Goal: Information Seeking & Learning: Check status

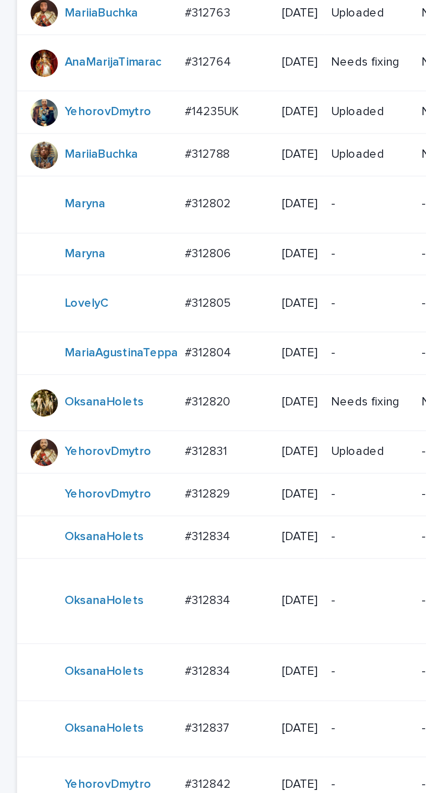
scroll to position [16, 0]
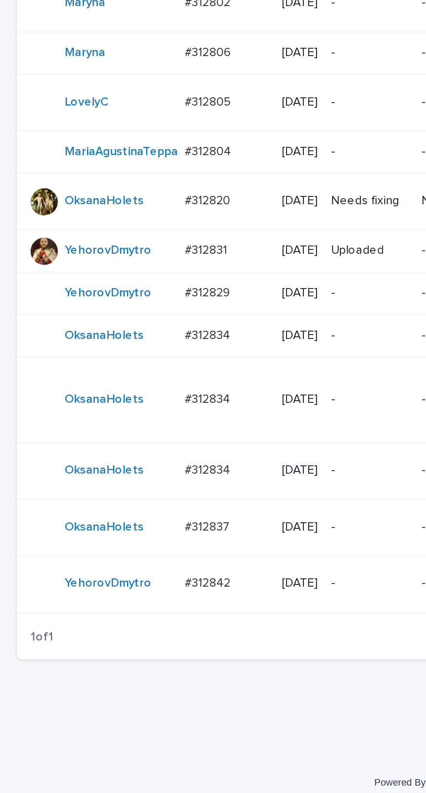
click at [116, 557] on p "#312834" at bounding box center [106, 552] width 25 height 9
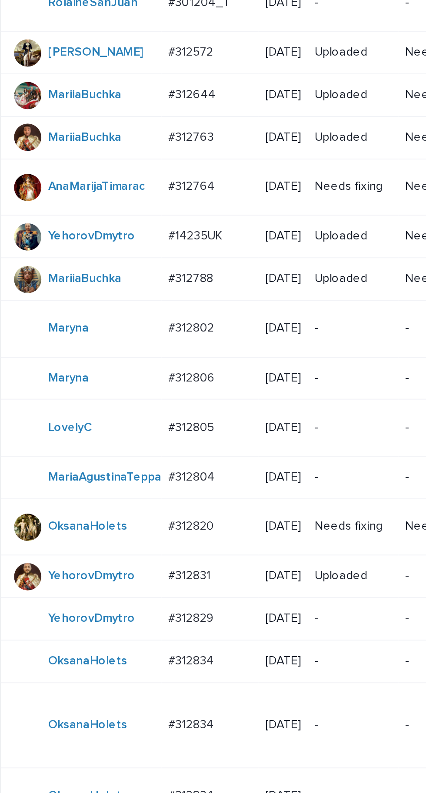
click at [109, 502] on p "#312820" at bounding box center [106, 497] width 25 height 9
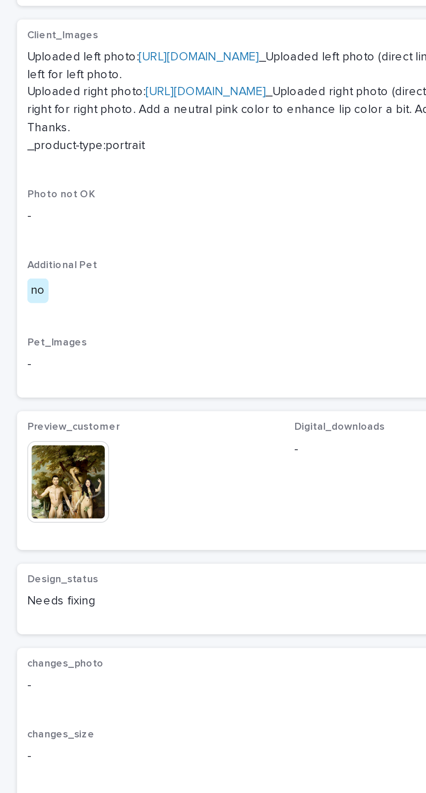
click at [40, 638] on img at bounding box center [35, 617] width 42 height 42
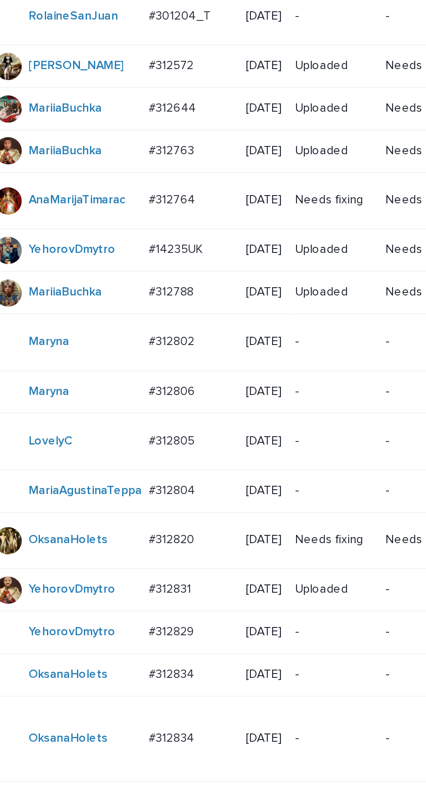
scroll to position [16, 0]
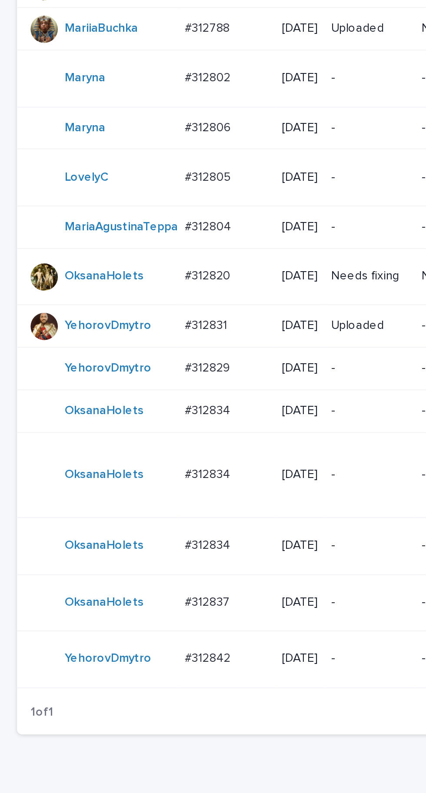
click at [115, 590] on p "#312834" at bounding box center [106, 584] width 25 height 9
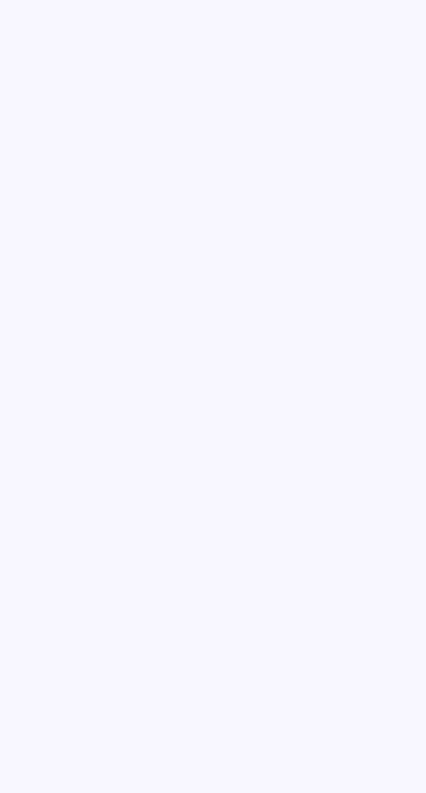
scroll to position [27, 0]
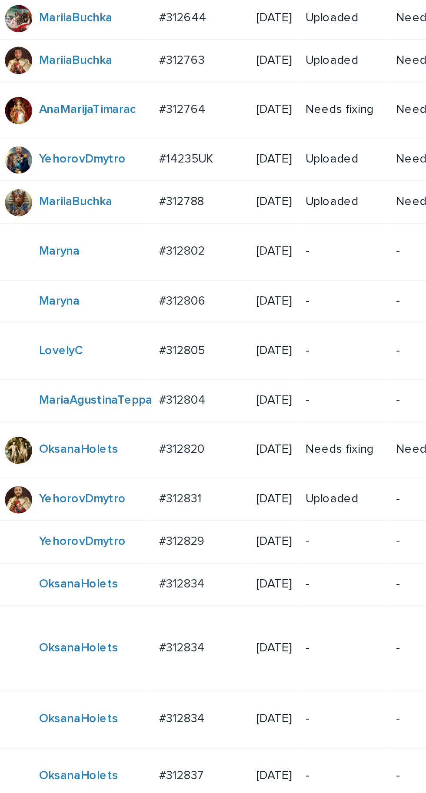
click at [114, 404] on div "#312802 #312802" at bounding box center [115, 397] width 43 height 14
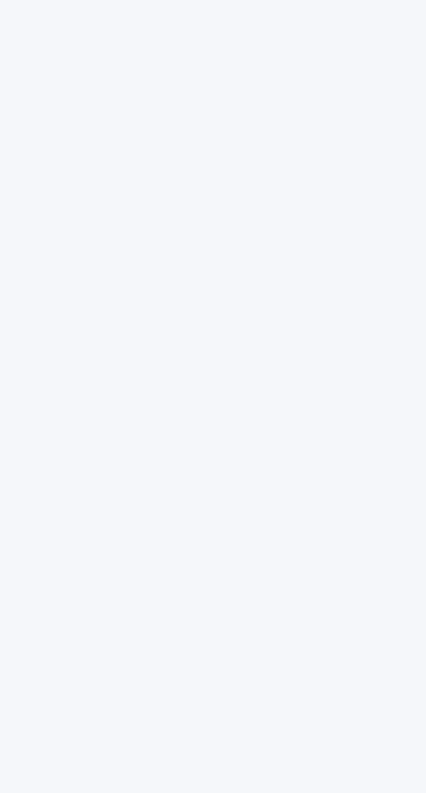
scroll to position [27, 0]
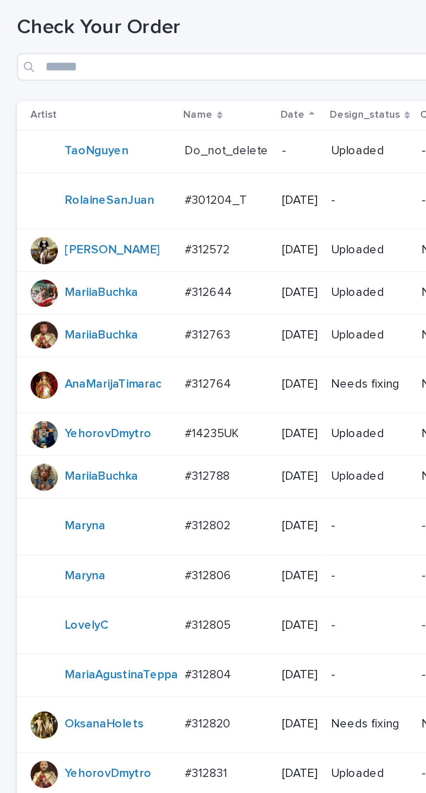
click at [116, 328] on div "#312764 #312764" at bounding box center [115, 325] width 43 height 14
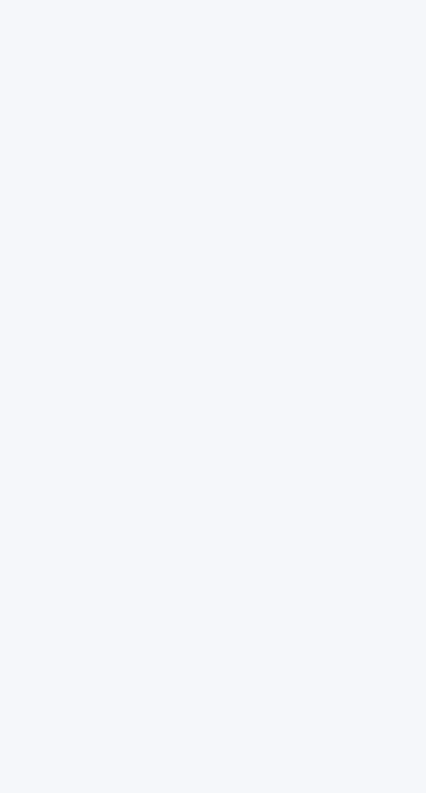
scroll to position [27, 0]
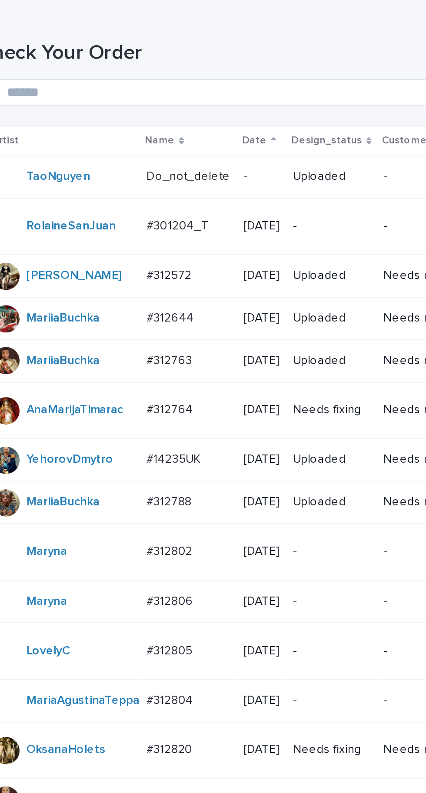
scroll to position [16, 0]
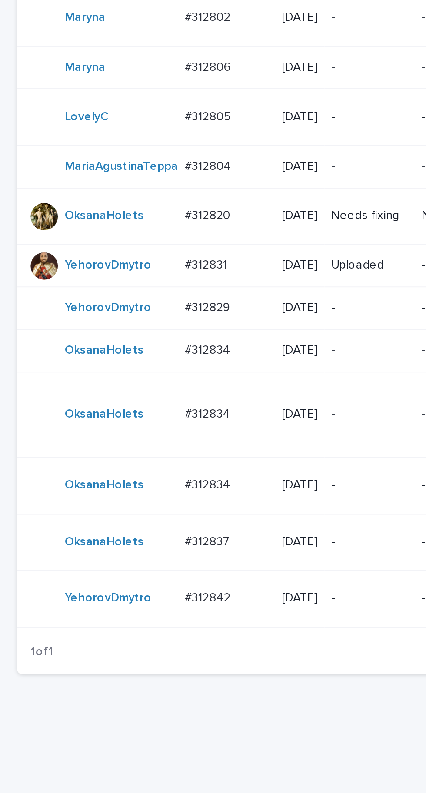
click at [113, 514] on p "#312831" at bounding box center [105, 508] width 23 height 9
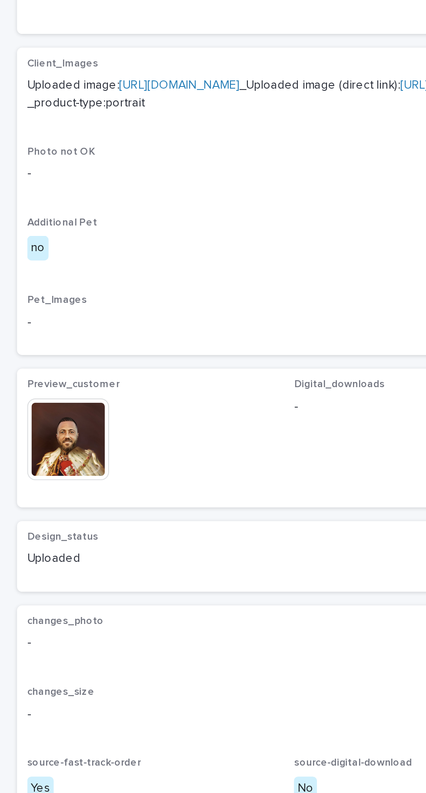
click at [42, 575] on img at bounding box center [35, 563] width 42 height 42
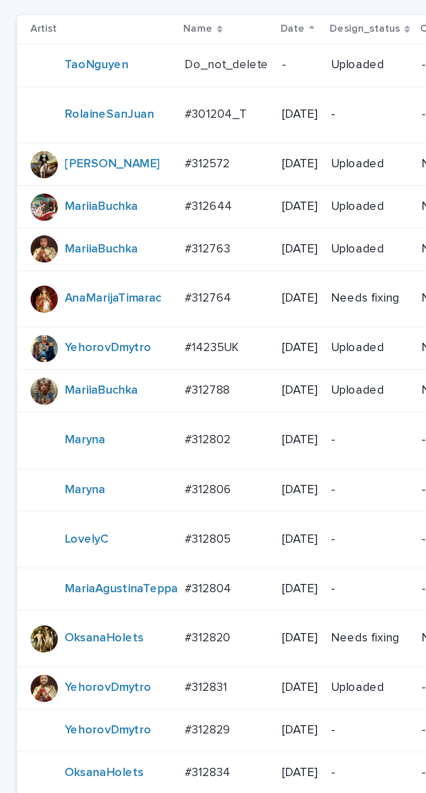
click at [118, 354] on p "#14235UK" at bounding box center [108, 349] width 29 height 9
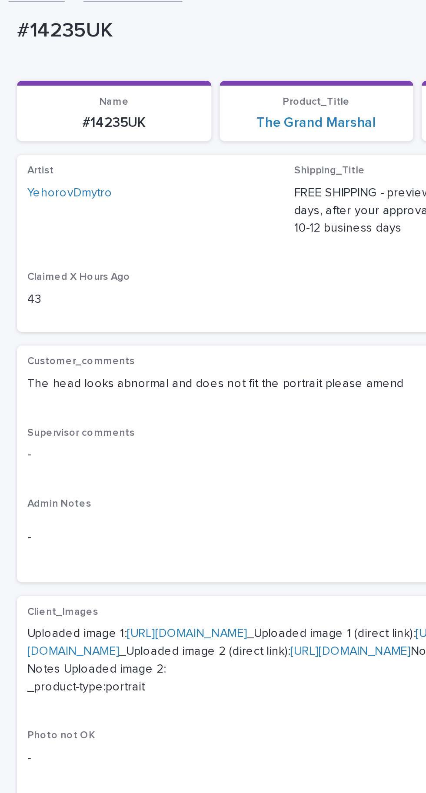
scroll to position [98, 0]
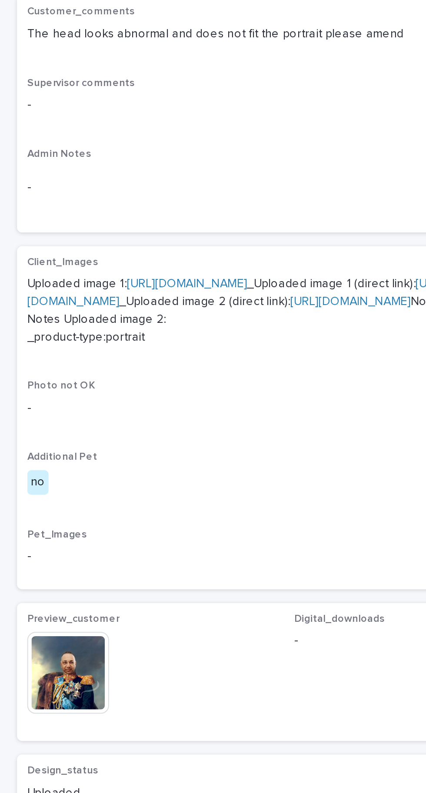
click at [46, 542] on img at bounding box center [35, 521] width 42 height 42
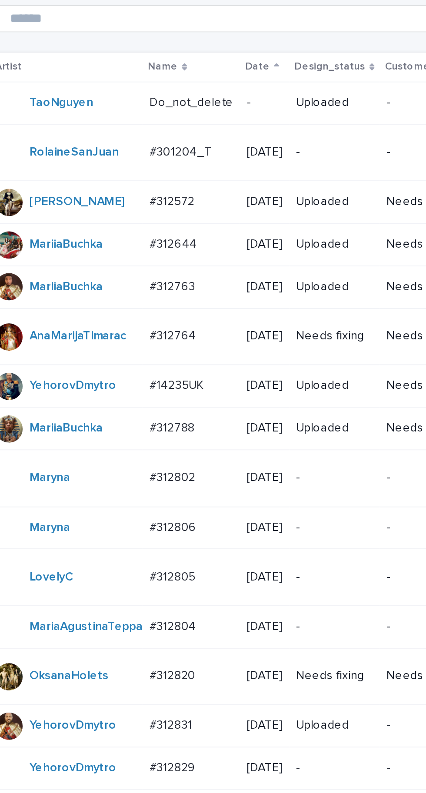
scroll to position [12, 0]
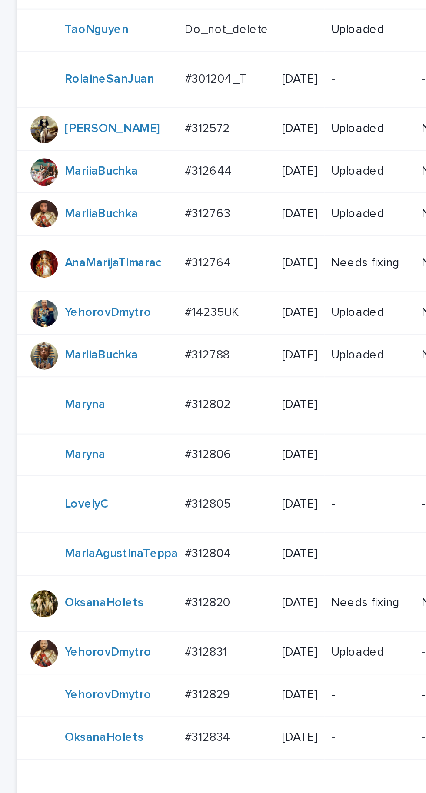
click at [111, 362] on p "#312788" at bounding box center [106, 357] width 25 height 9
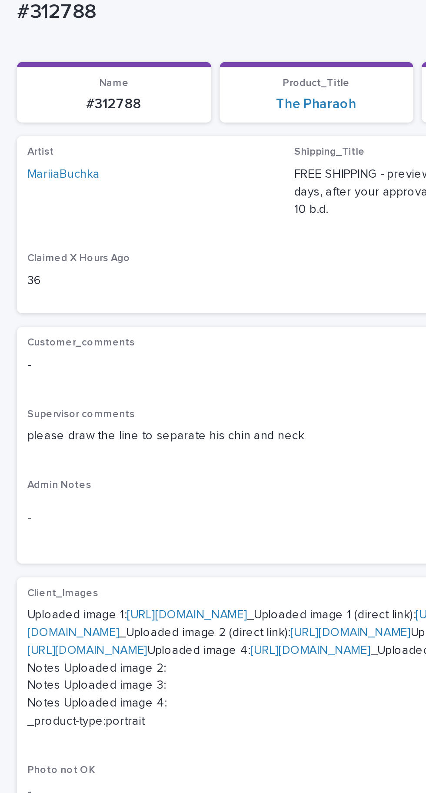
scroll to position [198, 0]
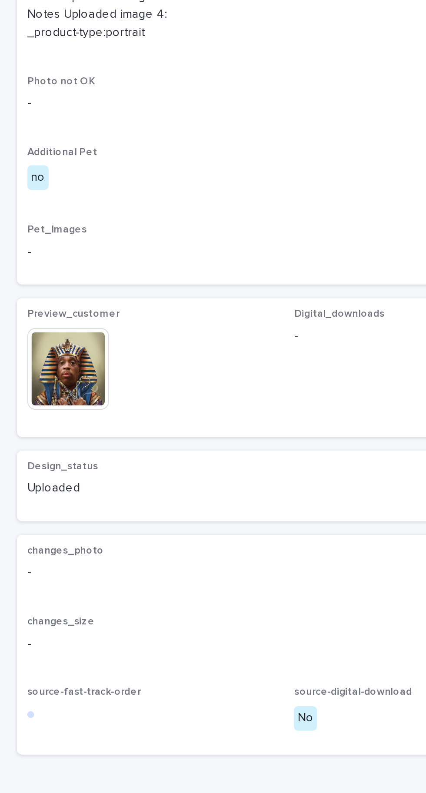
click at [40, 542] on img at bounding box center [35, 521] width 42 height 42
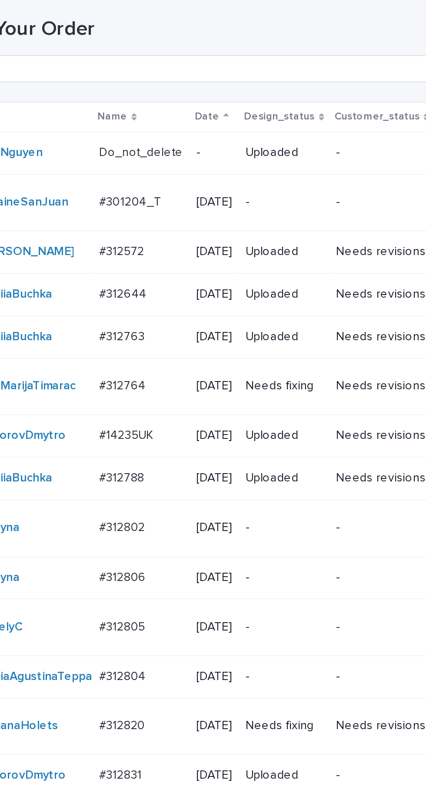
scroll to position [12, 0]
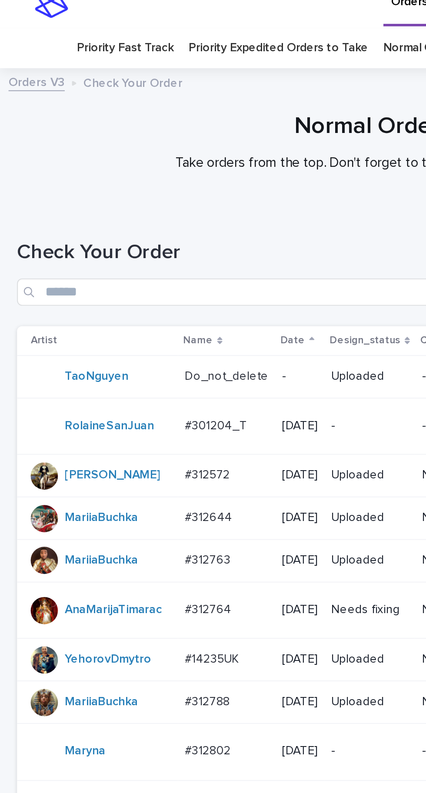
click at [112, 266] on div "#312644 #312644" at bounding box center [115, 264] width 43 height 14
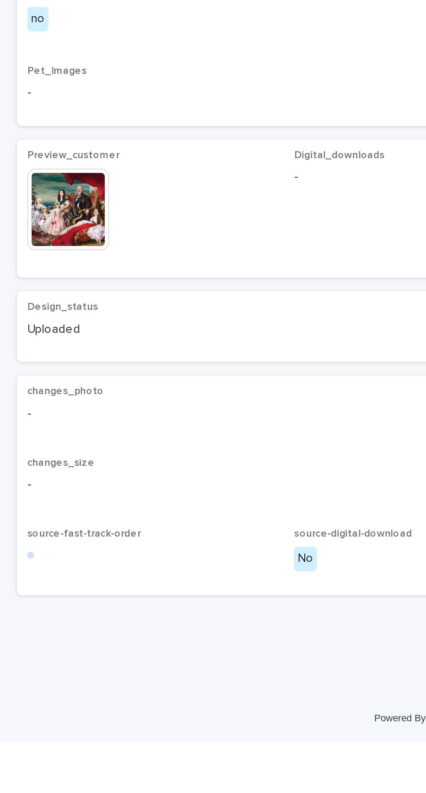
scroll to position [714, 0]
click at [43, 542] on img at bounding box center [35, 521] width 42 height 42
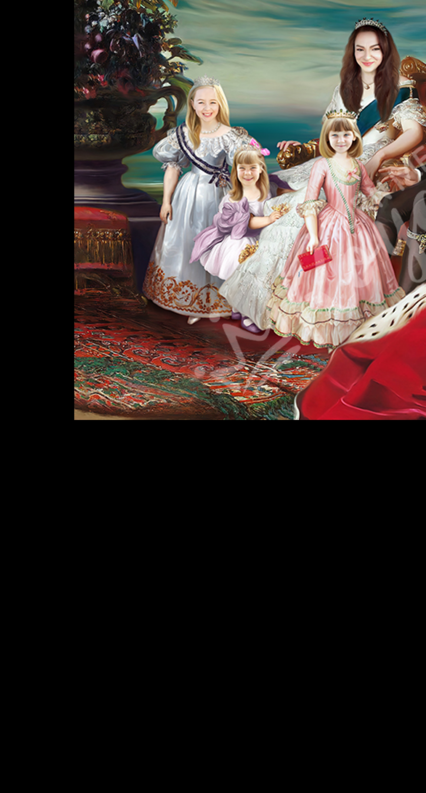
scroll to position [0, 0]
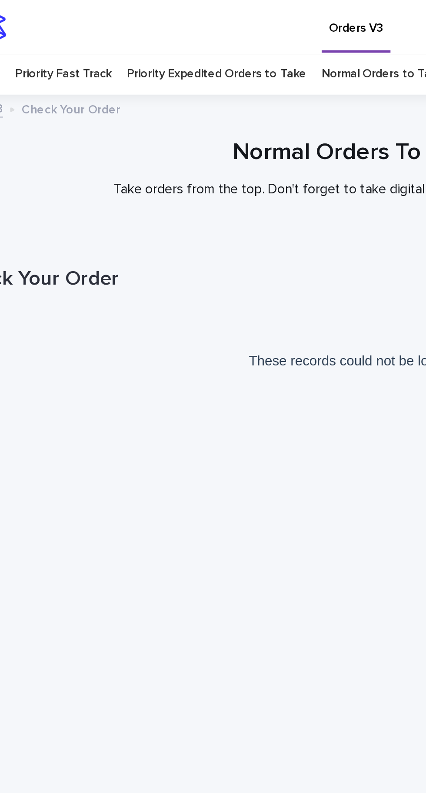
scroll to position [12, 0]
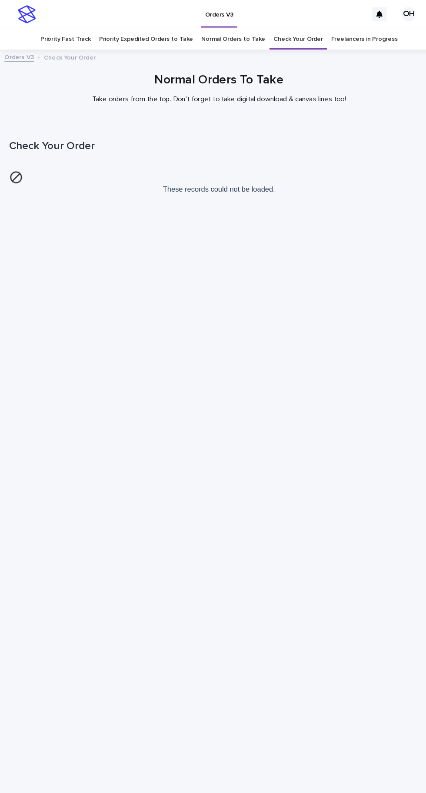
click at [298, 28] on link "Check Your Order" at bounding box center [290, 38] width 48 height 20
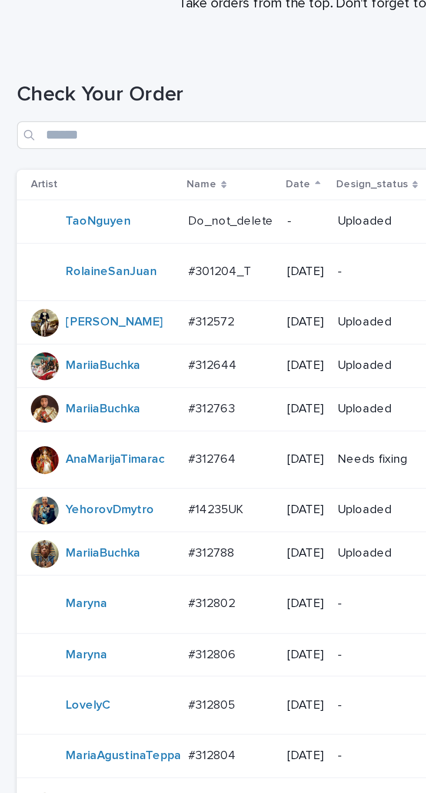
scroll to position [16, 0]
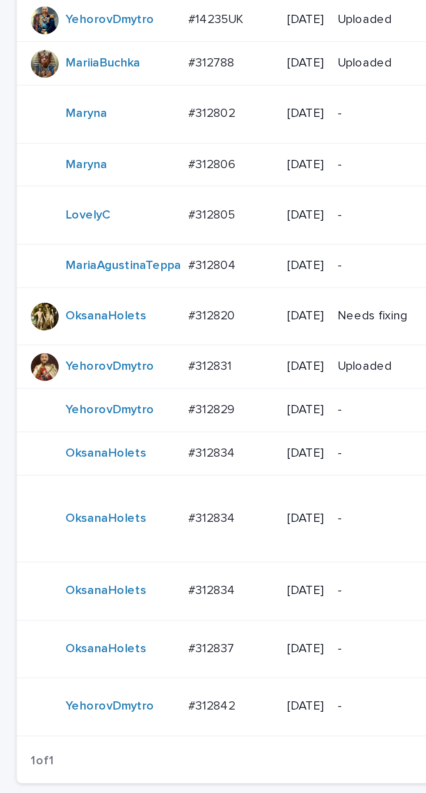
click at [114, 557] on p "#312834" at bounding box center [106, 552] width 25 height 9
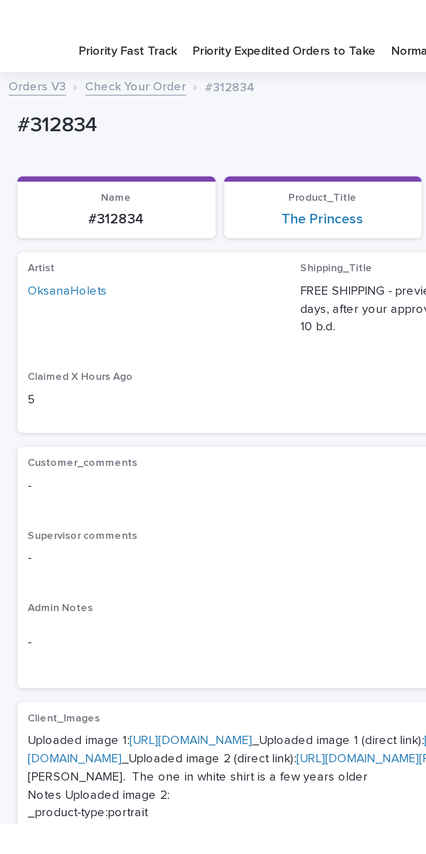
scroll to position [36, 0]
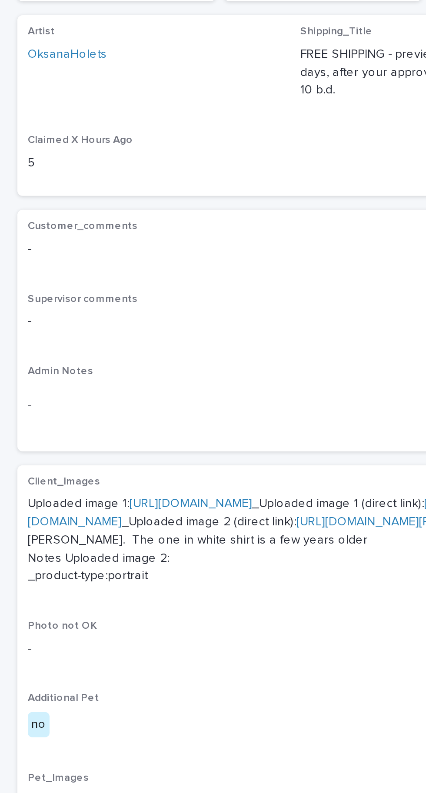
click at [101, 351] on link "[URL][DOMAIN_NAME]" at bounding box center [95, 348] width 61 height 6
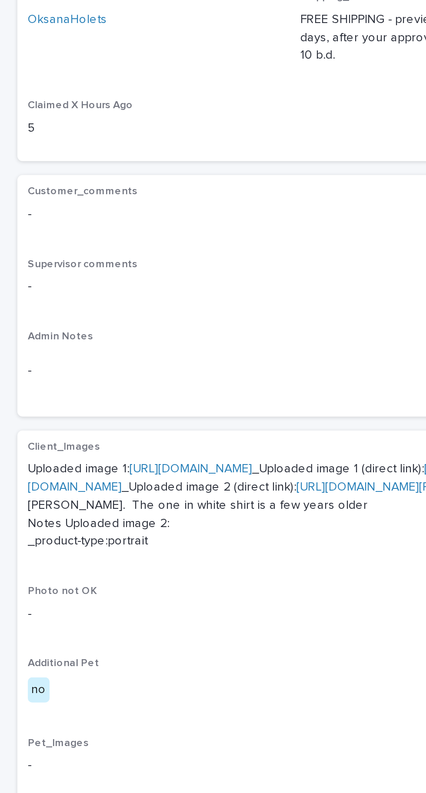
scroll to position [0, 0]
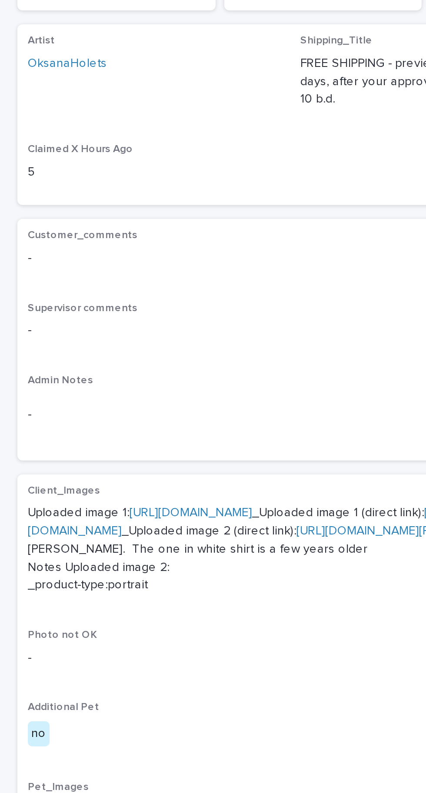
click at [103, 394] on link "[URL][DOMAIN_NAME]" at bounding box center [200, 386] width 373 height 15
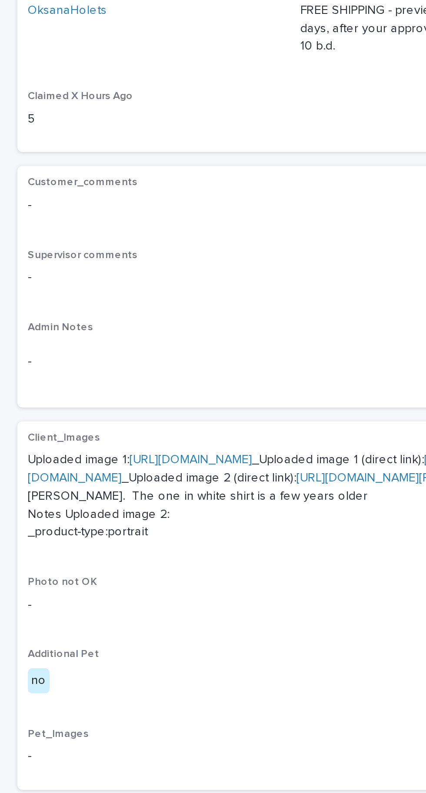
scroll to position [36, 0]
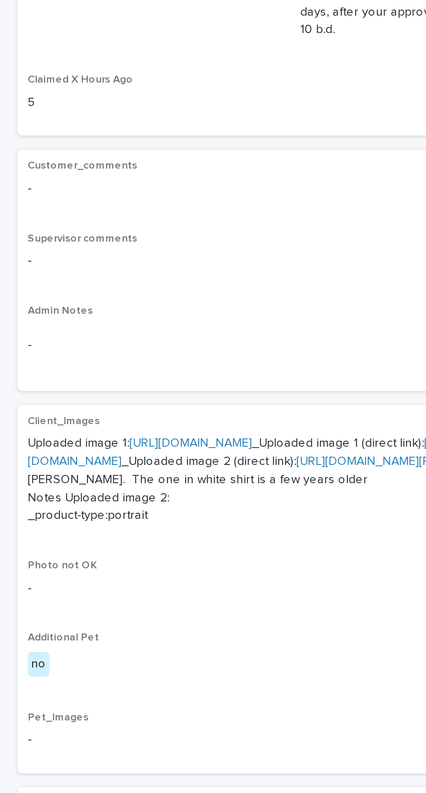
click at [110, 345] on link "[URL][DOMAIN_NAME]" at bounding box center [95, 348] width 61 height 6
click at [106, 360] on link "[URL][DOMAIN_NAME]" at bounding box center [200, 352] width 373 height 15
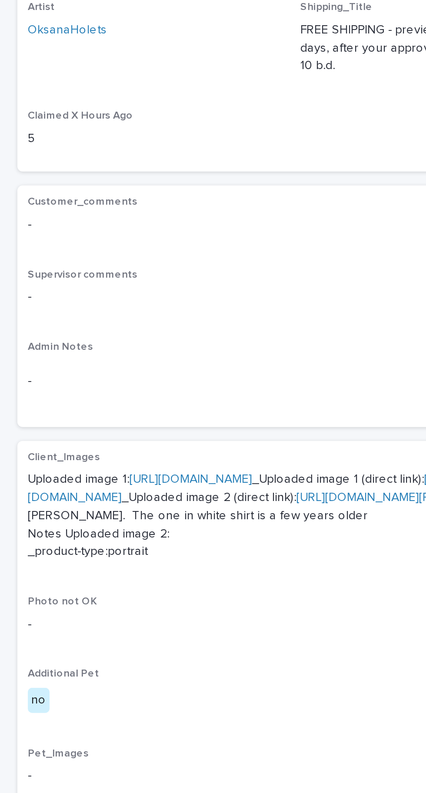
click at [113, 345] on link "[URL][DOMAIN_NAME]" at bounding box center [95, 348] width 61 height 6
click at [96, 360] on link "[URL][DOMAIN_NAME]" at bounding box center [200, 352] width 373 height 15
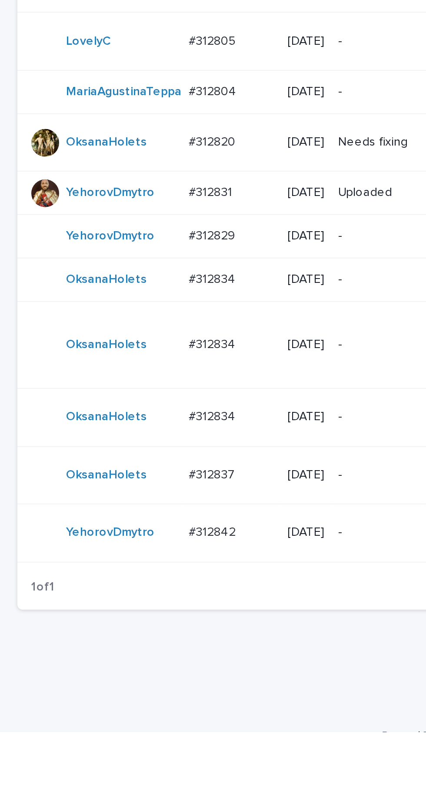
click at [118, 603] on p "#312834" at bounding box center [106, 598] width 25 height 9
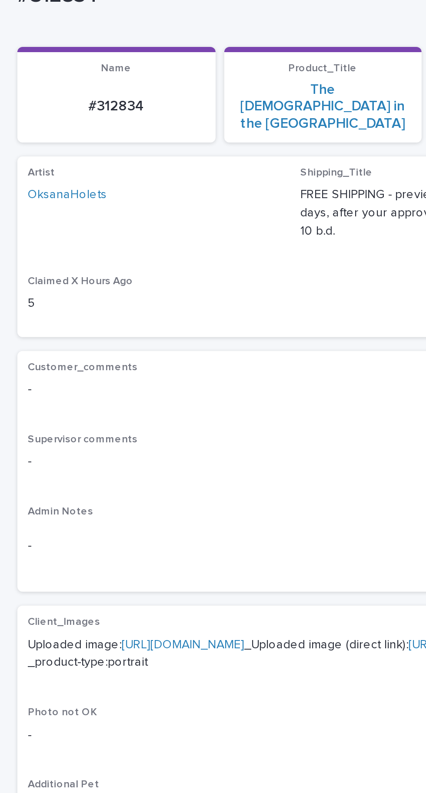
click at [113, 396] on link "[URL][DOMAIN_NAME]" at bounding box center [91, 399] width 61 height 6
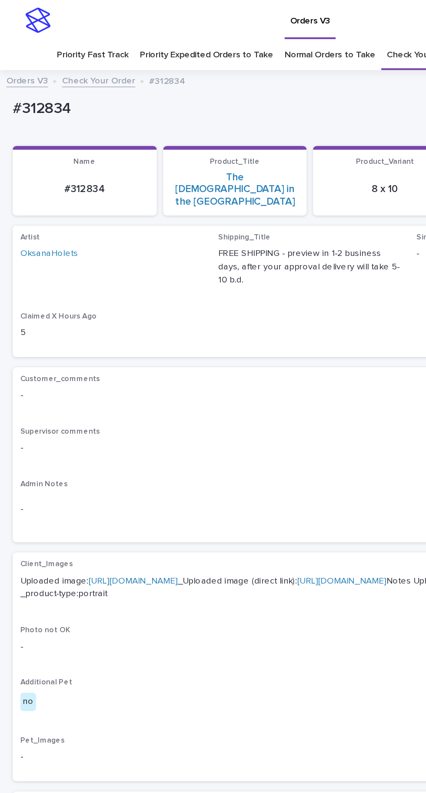
click at [122, 396] on link "[URL][DOMAIN_NAME]" at bounding box center [91, 399] width 61 height 6
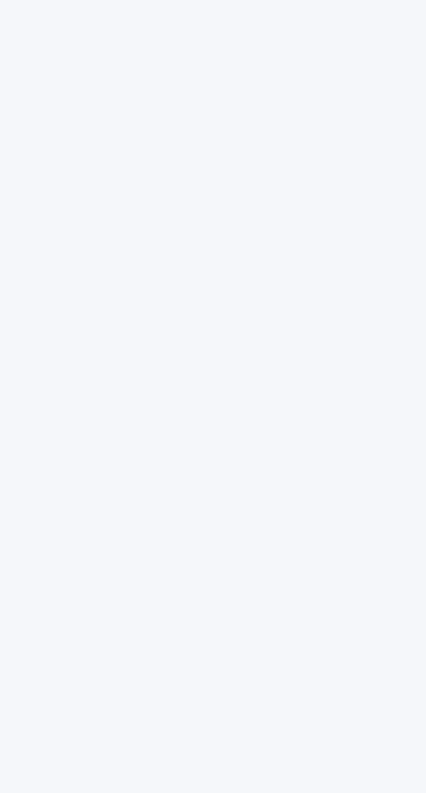
scroll to position [27, 0]
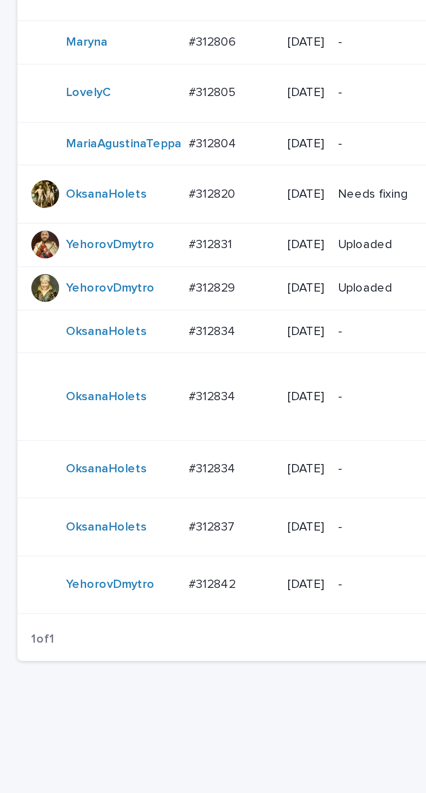
click at [110, 574] on p "#312834" at bounding box center [106, 569] width 25 height 9
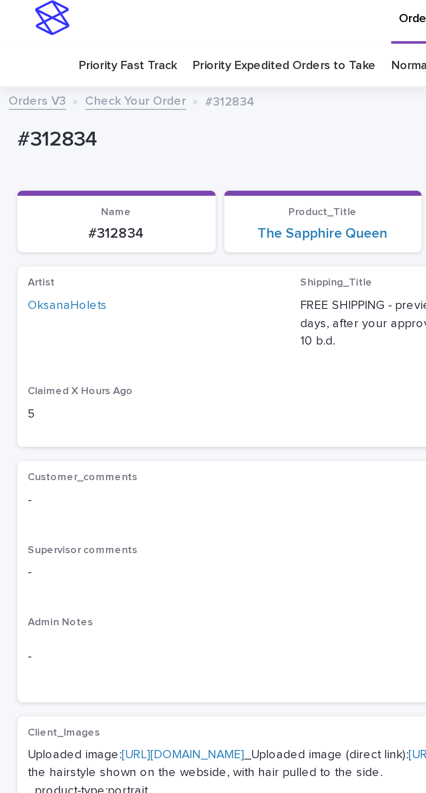
click at [104, 379] on link "[URL][DOMAIN_NAME]" at bounding box center [91, 382] width 61 height 6
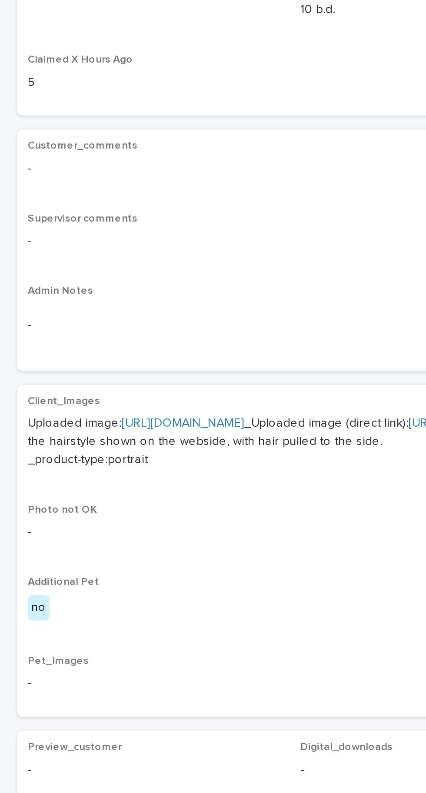
click at [122, 379] on link "[URL][DOMAIN_NAME]" at bounding box center [91, 382] width 61 height 6
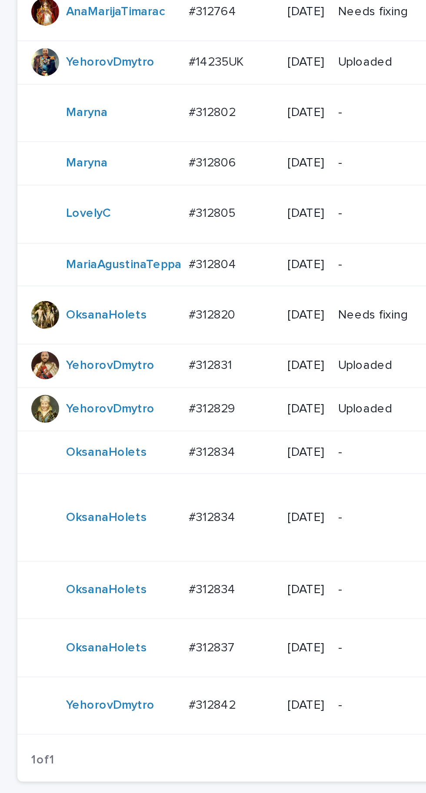
click at [107, 603] on p "#312837" at bounding box center [106, 598] width 25 height 9
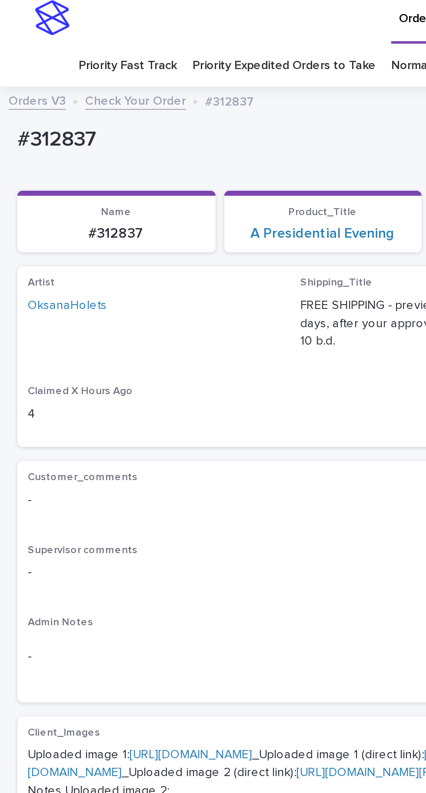
click at [87, 379] on link "[URL][DOMAIN_NAME]" at bounding box center [95, 382] width 61 height 6
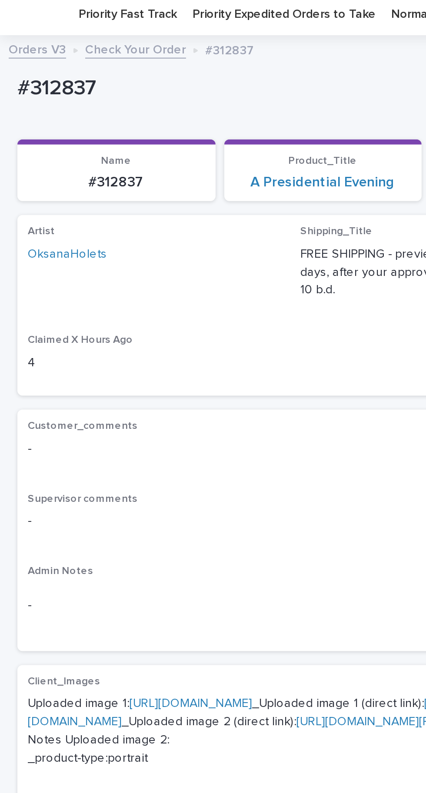
click at [91, 364] on link "[URL][DOMAIN_NAME]" at bounding box center [177, 361] width 326 height 15
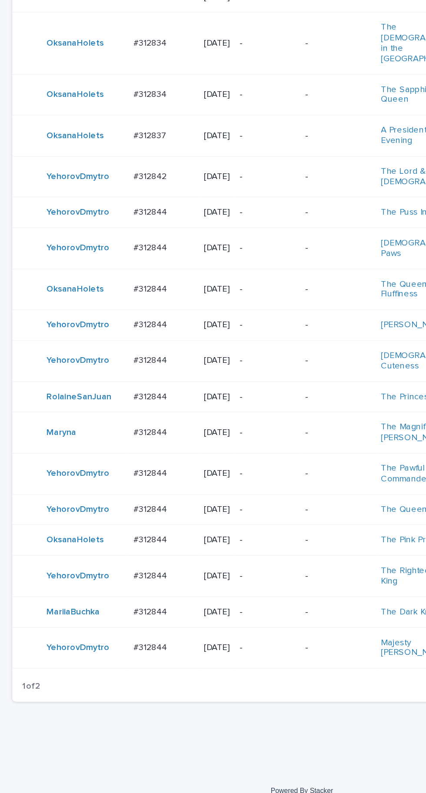
click at [106, 626] on td "#312844 #312844" at bounding box center [116, 615] width 50 height 22
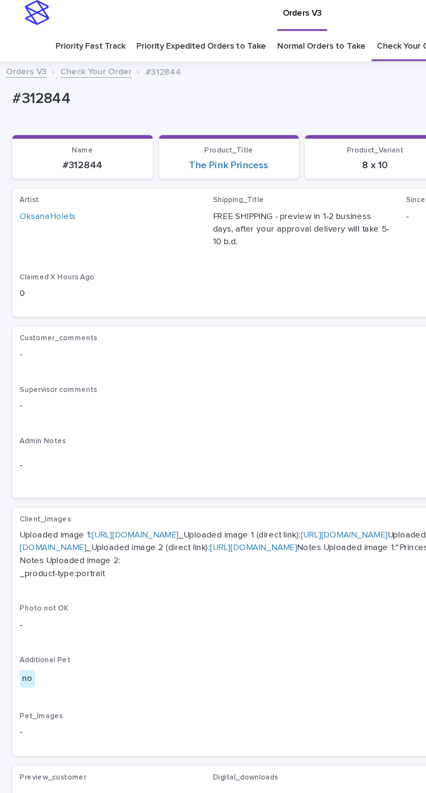
click at [122, 379] on link "[URL][DOMAIN_NAME]" at bounding box center [95, 382] width 61 height 6
click at [138, 394] on link "[URL][DOMAIN_NAME]" at bounding box center [177, 386] width 326 height 15
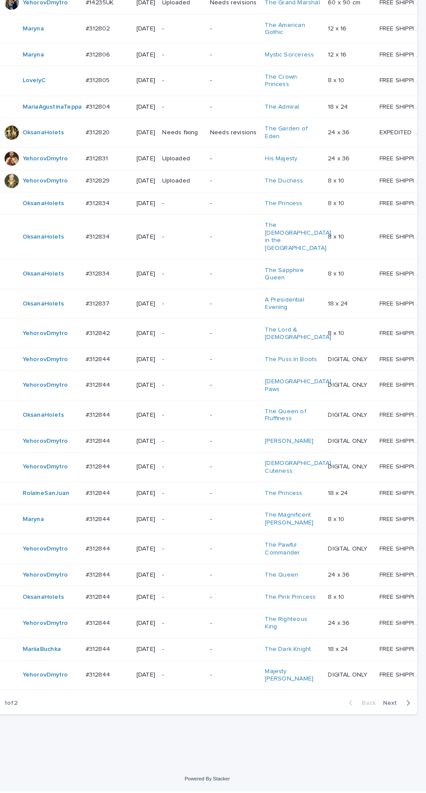
click at [391, 710] on span "Next" at bounding box center [393, 707] width 19 height 6
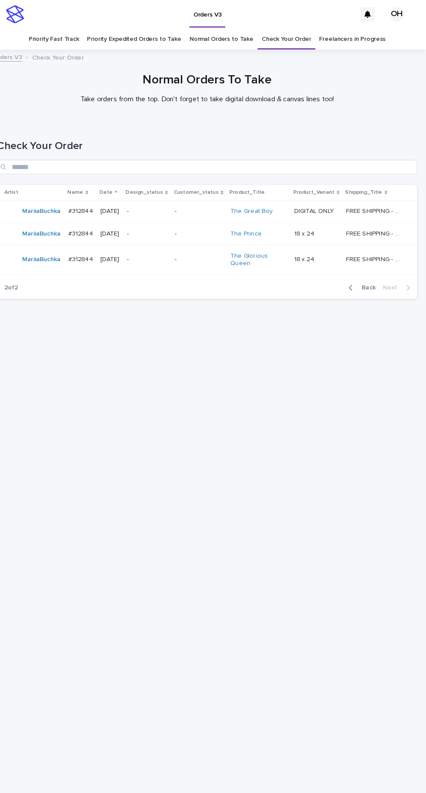
click at [371, 277] on span "Back" at bounding box center [367, 280] width 19 height 6
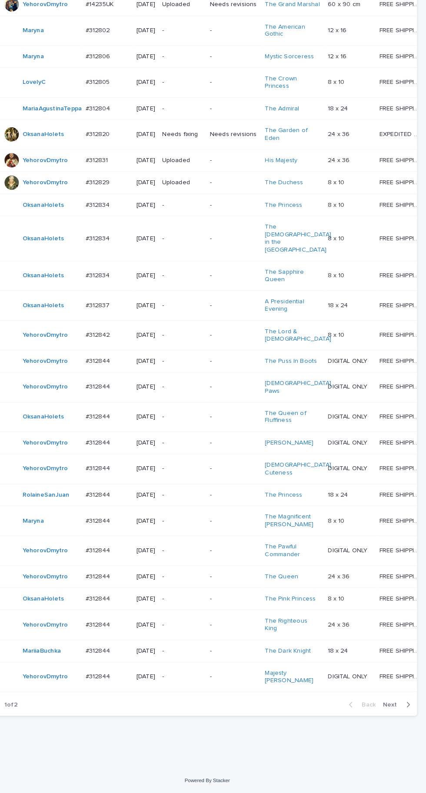
click at [391, 710] on span "Next" at bounding box center [393, 707] width 19 height 6
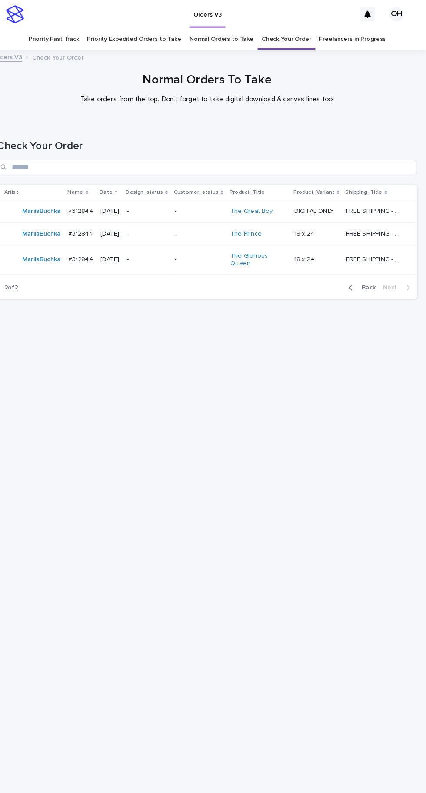
click at [369, 277] on span "Back" at bounding box center [367, 280] width 19 height 6
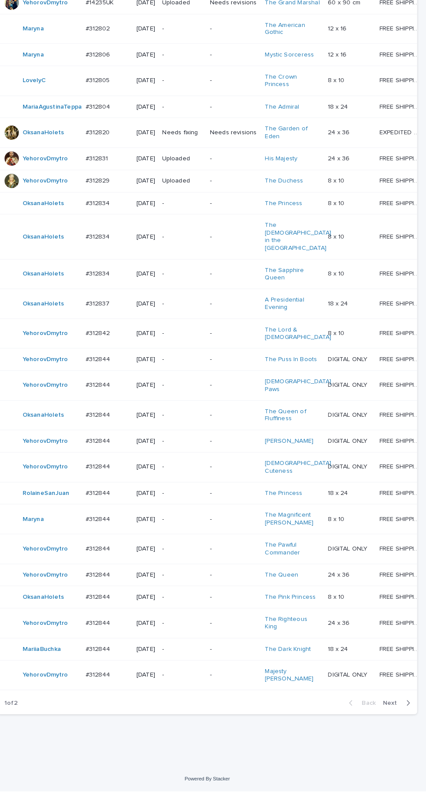
click at [391, 710] on span "Next" at bounding box center [393, 707] width 19 height 6
